Goal: Transaction & Acquisition: Book appointment/travel/reservation

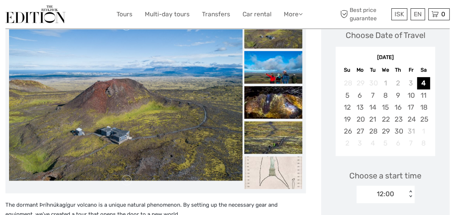
scroll to position [113, 0]
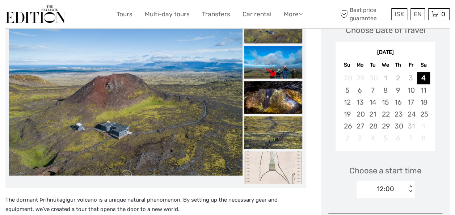
click at [156, 174] on img at bounding box center [126, 98] width 234 height 156
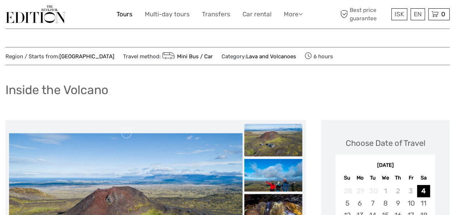
click at [122, 16] on link "Tours" at bounding box center [125, 14] width 16 height 11
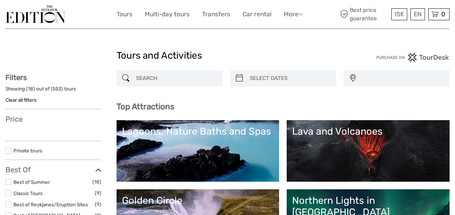
select select
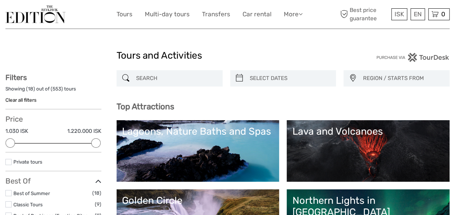
click at [249, 52] on h1 "Tours and Activities" at bounding box center [228, 56] width 222 height 12
click at [259, 47] on div "Tours and Activities" at bounding box center [228, 58] width 222 height 23
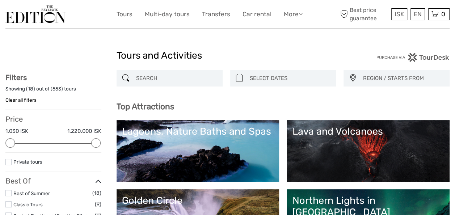
drag, startPoint x: 260, startPoint y: 33, endPoint x: 269, endPoint y: 44, distance: 14.4
